Goal: Check status: Check status

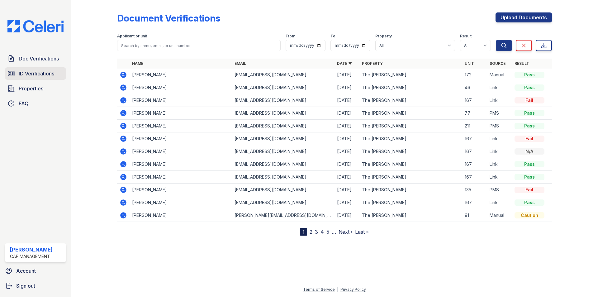
click at [47, 73] on span "ID Verifications" at bounding box center [37, 73] width 36 height 7
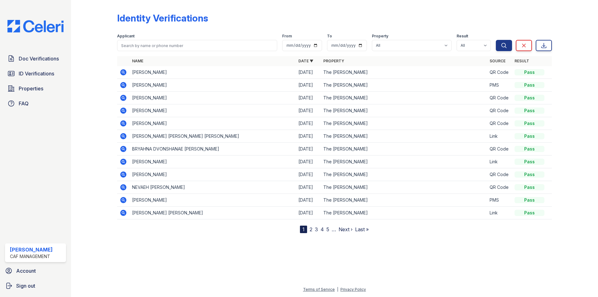
click at [127, 72] on td at bounding box center [123, 72] width 12 height 13
click at [124, 72] on icon at bounding box center [123, 72] width 7 height 7
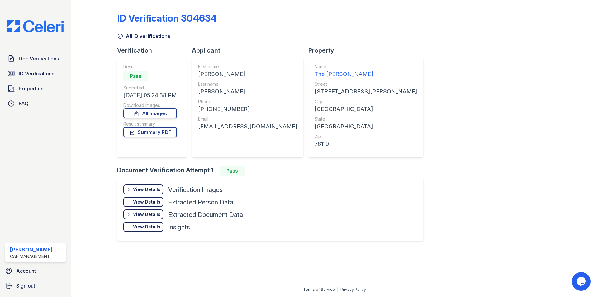
click at [232, 113] on div "[PHONE_NUMBER]" at bounding box center [247, 109] width 99 height 9
click at [243, 127] on div "[EMAIL_ADDRESS][DOMAIN_NAME]" at bounding box center [247, 126] width 99 height 9
click at [244, 127] on div "[EMAIL_ADDRESS][DOMAIN_NAME]" at bounding box center [247, 126] width 99 height 9
copy div "[EMAIL_ADDRESS][DOMAIN_NAME]"
